Goal: Task Accomplishment & Management: Manage account settings

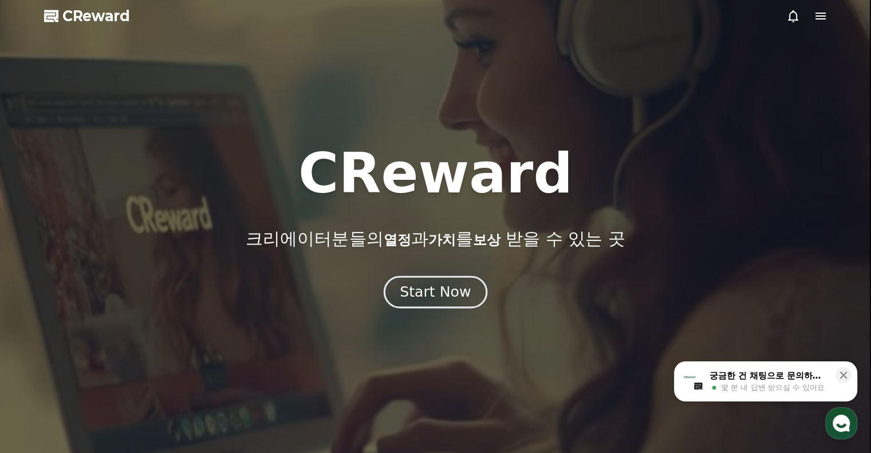
click at [457, 293] on div "Start Now" at bounding box center [435, 291] width 71 height 19
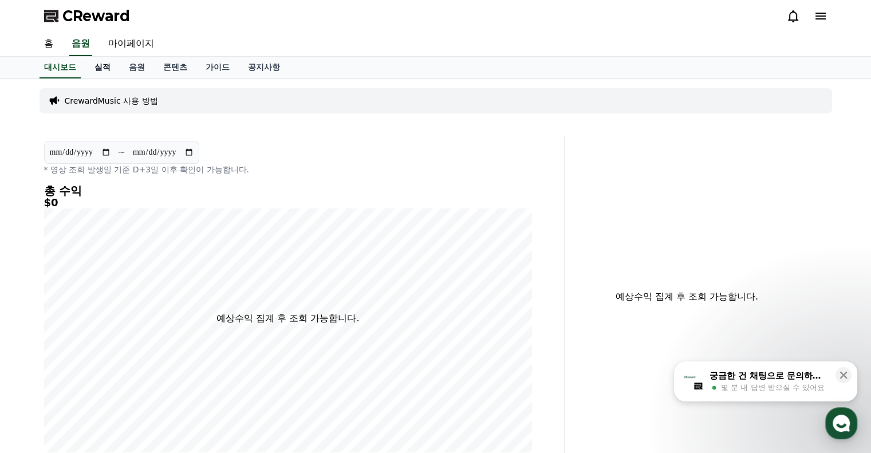
click at [89, 66] on link "실적" at bounding box center [102, 68] width 34 height 22
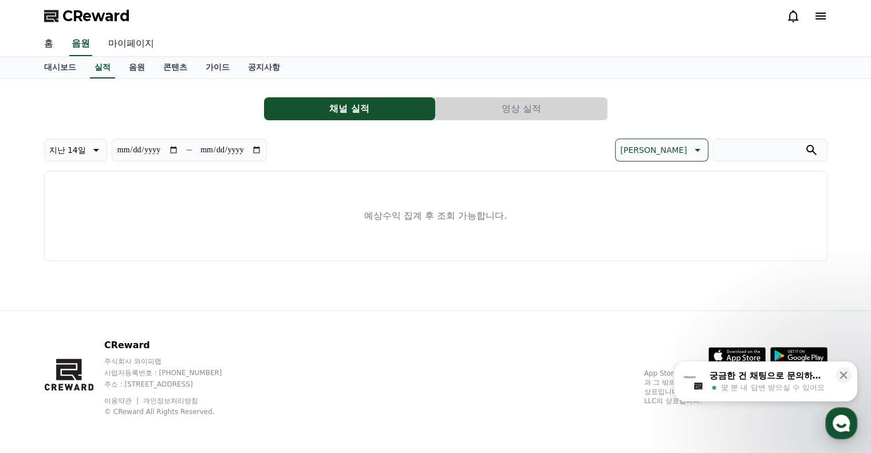
click at [124, 41] on link "마이페이지" at bounding box center [131, 44] width 64 height 24
select select "**********"
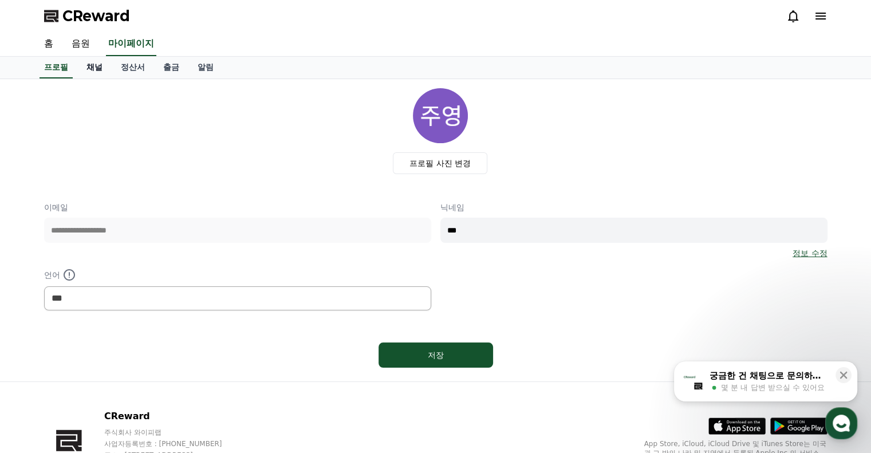
click at [100, 65] on link "채널" at bounding box center [94, 68] width 34 height 22
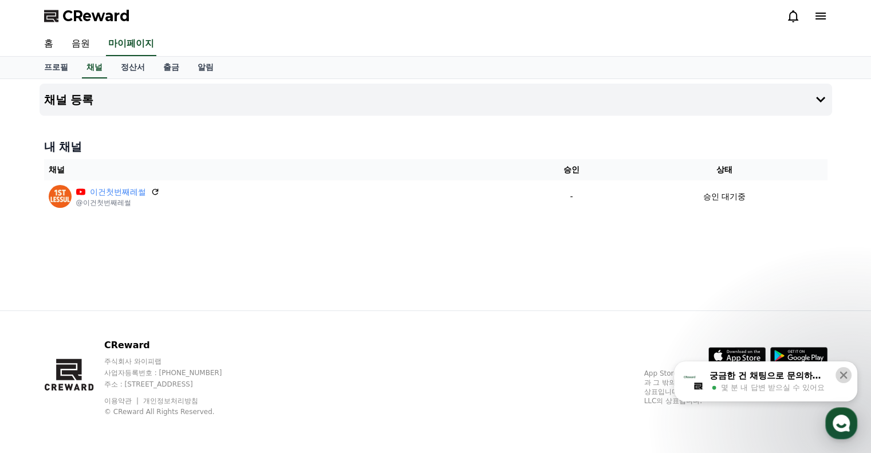
click at [843, 373] on icon at bounding box center [843, 375] width 11 height 11
